Goal: Find specific page/section: Find specific page/section

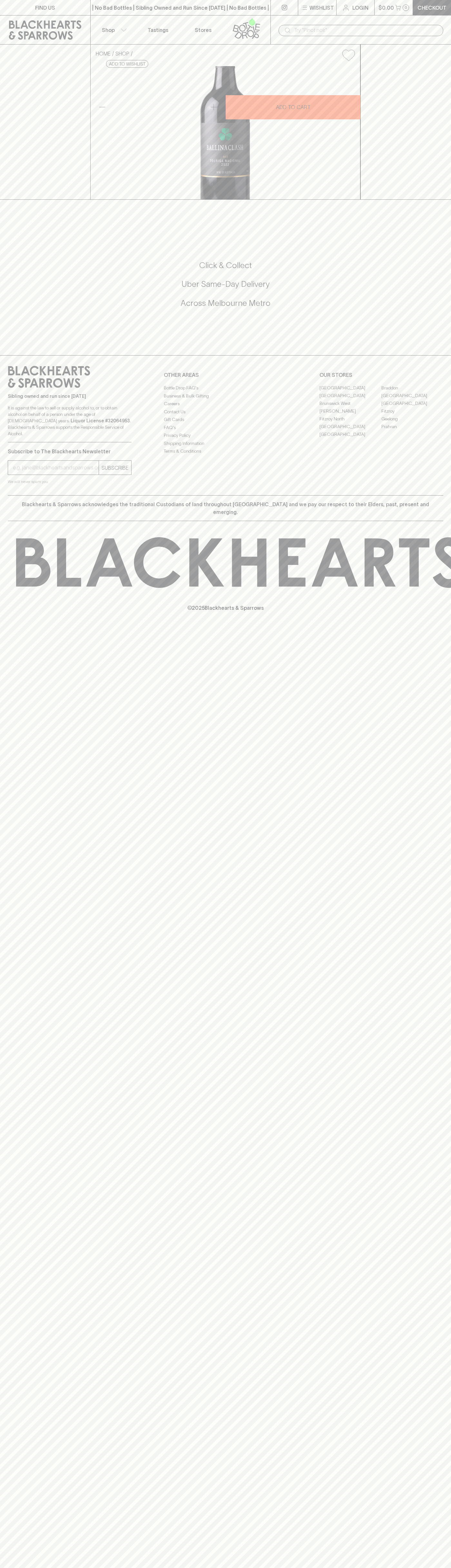
click at [413, 400] on link "[GEOGRAPHIC_DATA]" at bounding box center [413, 395] width 62 height 8
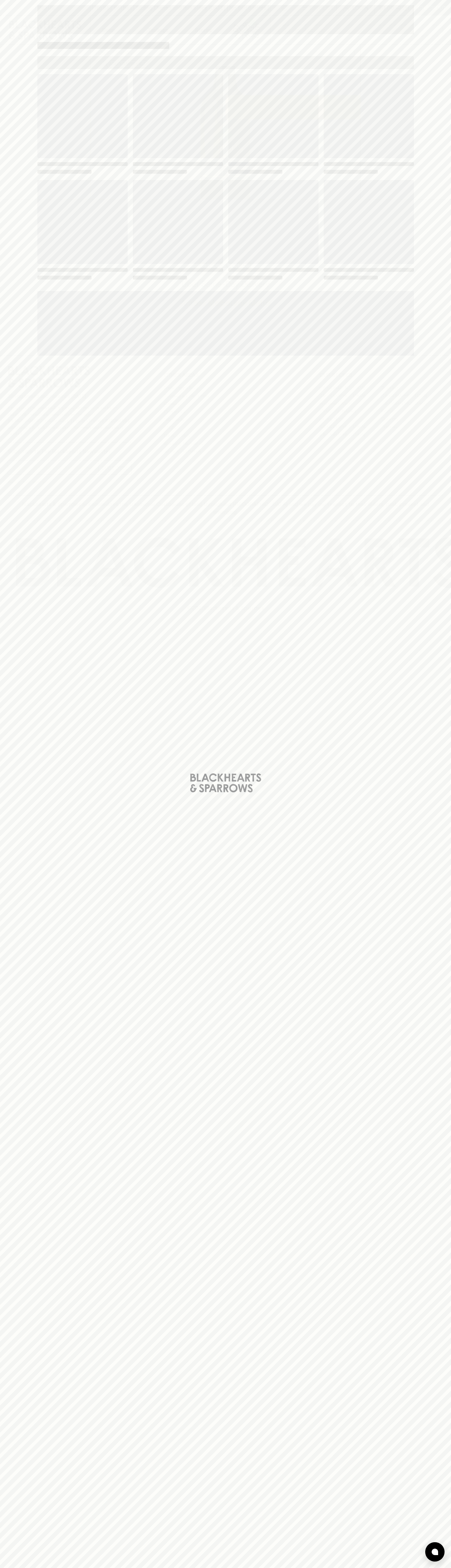
click at [307, 176] on div "Loading" at bounding box center [226, 178] width 377 height 207
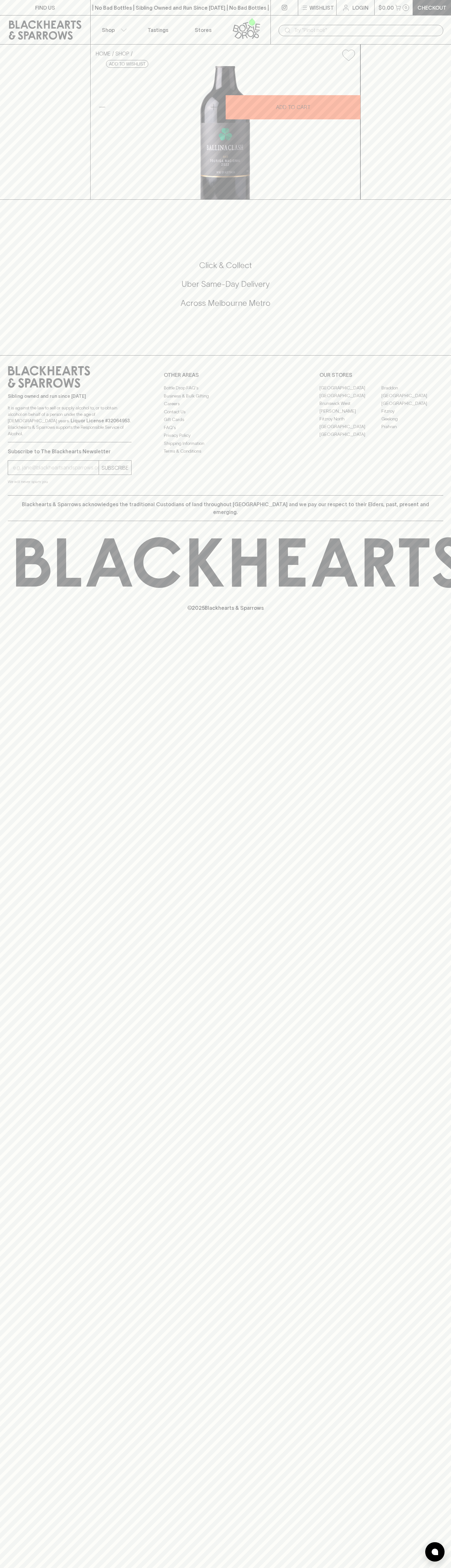
click at [407, 23] on div "​" at bounding box center [361, 30] width 180 height 29
click at [450, 1192] on div "FIND US | No Bad Bottles | Sibling Owned and Run Since [DATE] | No Bad Bottles …" at bounding box center [226, 784] width 451 height 1568
click at [185, 1568] on html "FIND US | No Bad Bottles | Sibling Owned and Run Since [DATE] | No Bad Bottles …" at bounding box center [226, 784] width 451 height 1568
click at [19, 1568] on html "FIND US | No Bad Bottles | Sibling Owned and Run Since [DATE] | No Bad Bottles …" at bounding box center [226, 784] width 451 height 1568
